Goal: Task Accomplishment & Management: Use online tool/utility

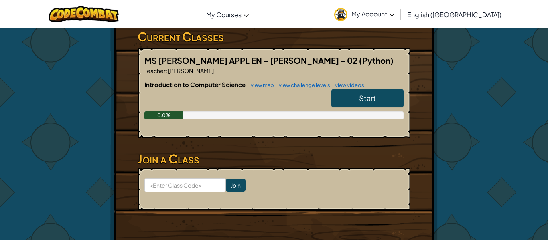
scroll to position [144, 0]
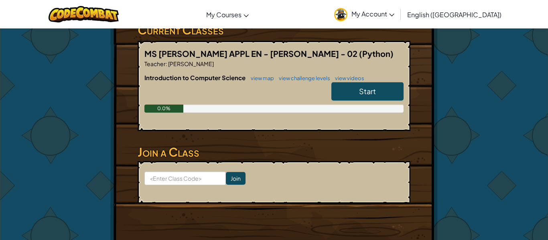
click at [362, 91] on span "Start" at bounding box center [367, 91] width 17 height 9
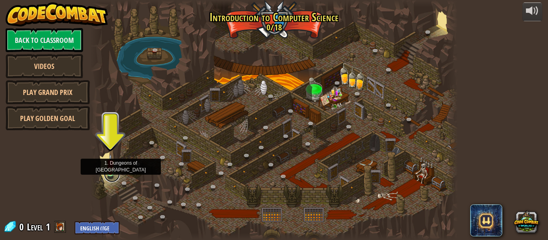
click at [111, 174] on link at bounding box center [112, 175] width 16 height 16
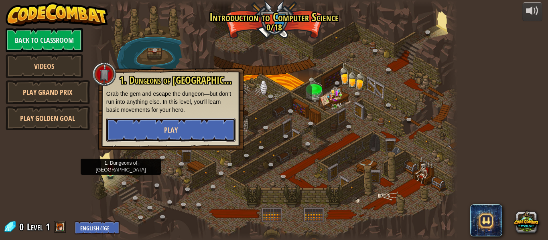
click at [183, 130] on button "Play" at bounding box center [170, 130] width 129 height 24
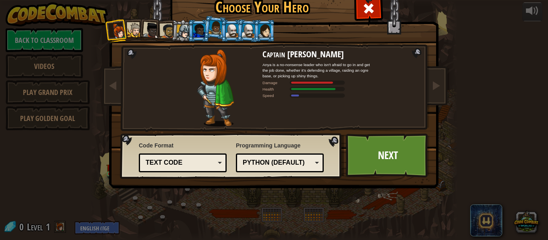
click at [207, 159] on div "Text code" at bounding box center [180, 163] width 69 height 9
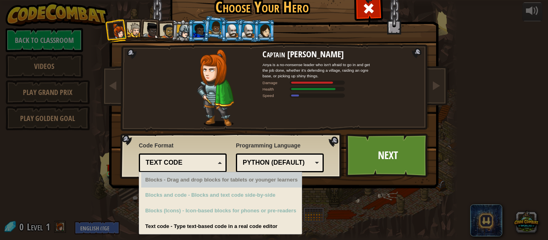
click at [200, 156] on div "Text code Blocks and code Blocks Blocks (Icons) Text code" at bounding box center [183, 163] width 88 height 19
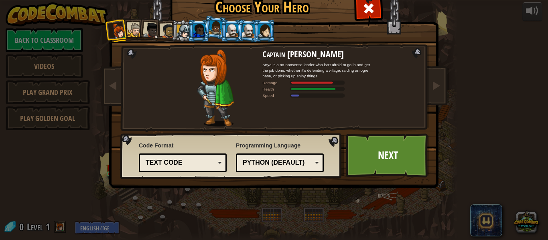
click at [253, 154] on div "Python (Default) JavaScript Lua C++ Java (Experimental) Python (Default)" at bounding box center [280, 163] width 88 height 19
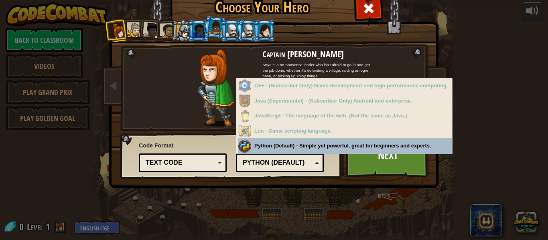
click at [253, 159] on div "Python (Default)" at bounding box center [277, 163] width 69 height 9
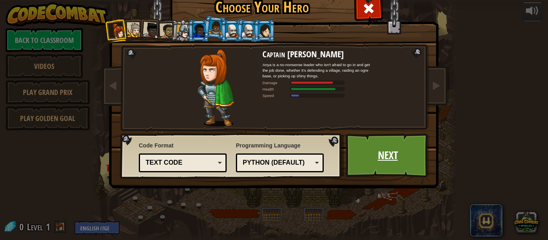
click at [390, 166] on link "Next" at bounding box center [388, 156] width 84 height 44
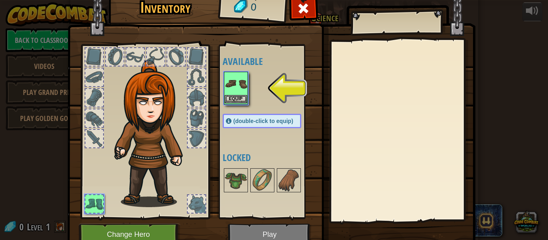
click at [235, 94] on img at bounding box center [236, 84] width 22 height 22
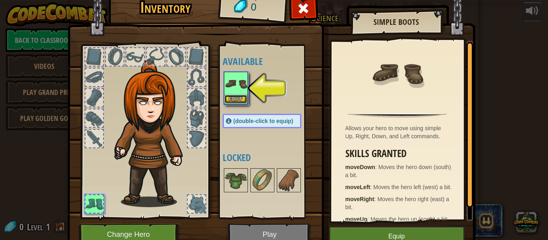
click at [238, 100] on button "Equip" at bounding box center [236, 99] width 22 height 8
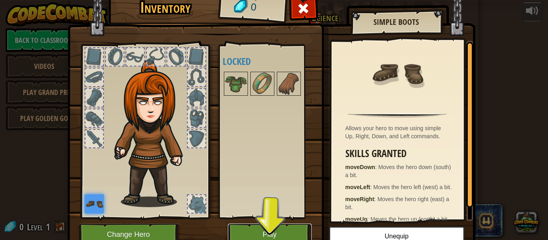
click at [265, 234] on button "Play" at bounding box center [270, 235] width 84 height 22
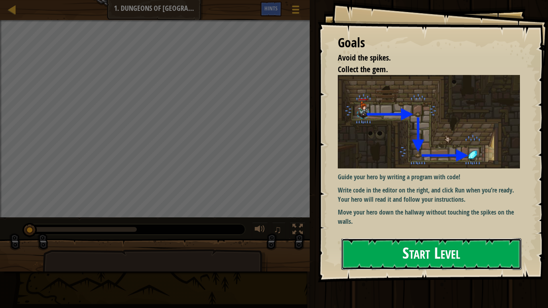
click at [389, 240] on button "Start Level" at bounding box center [432, 254] width 180 height 32
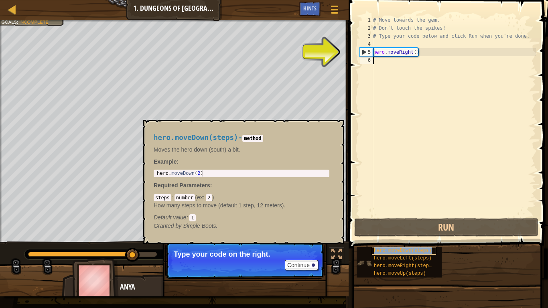
click at [380, 240] on span "hero.moveDown(steps)" at bounding box center [403, 251] width 58 height 6
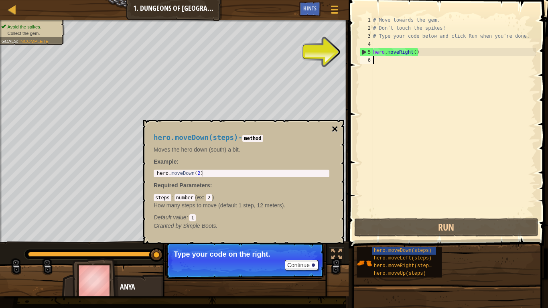
click at [333, 134] on button "×" at bounding box center [335, 129] width 6 height 11
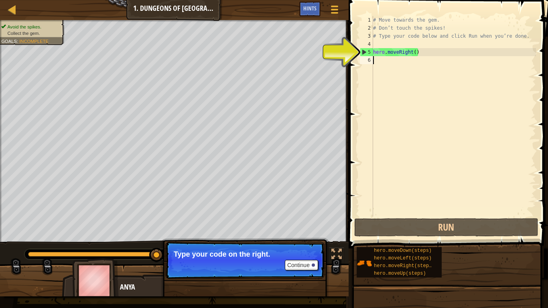
click at [364, 51] on div "5" at bounding box center [366, 52] width 13 height 8
